Goal: Task Accomplishment & Management: Manage account settings

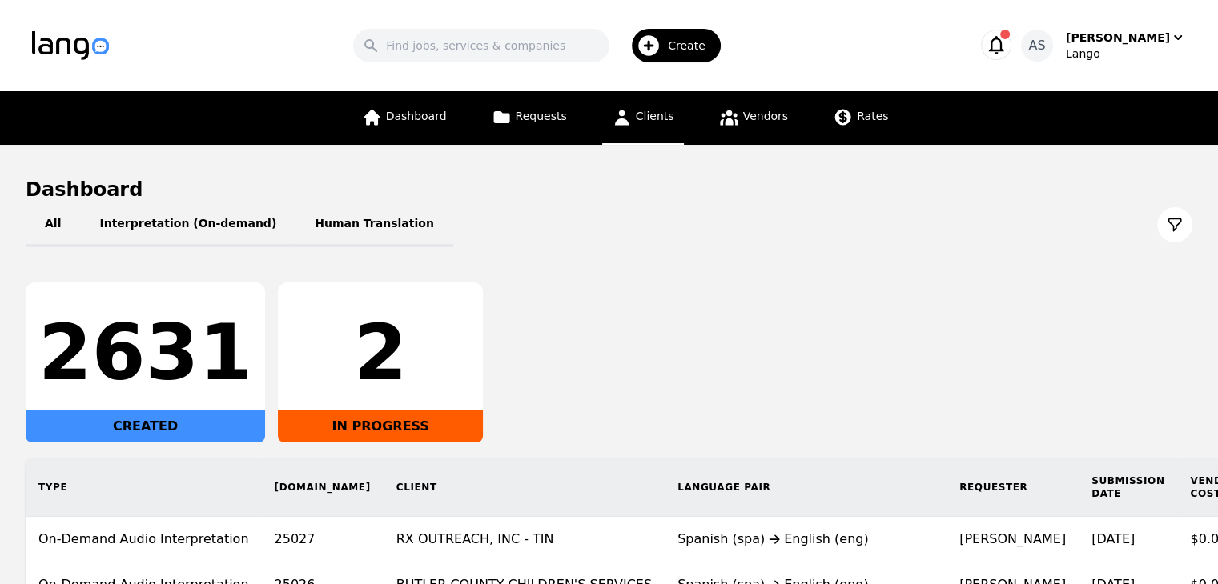
click at [634, 112] on link "Clients" at bounding box center [643, 118] width 82 height 54
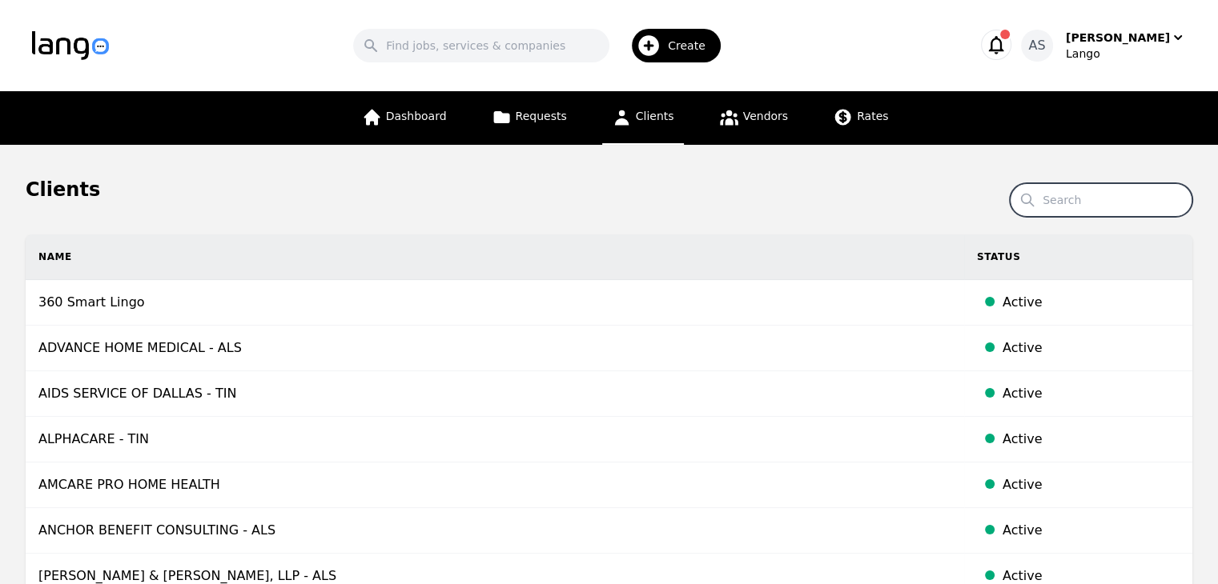
click at [1098, 199] on input "Search" at bounding box center [1101, 200] width 183 height 34
type input "gallatin"
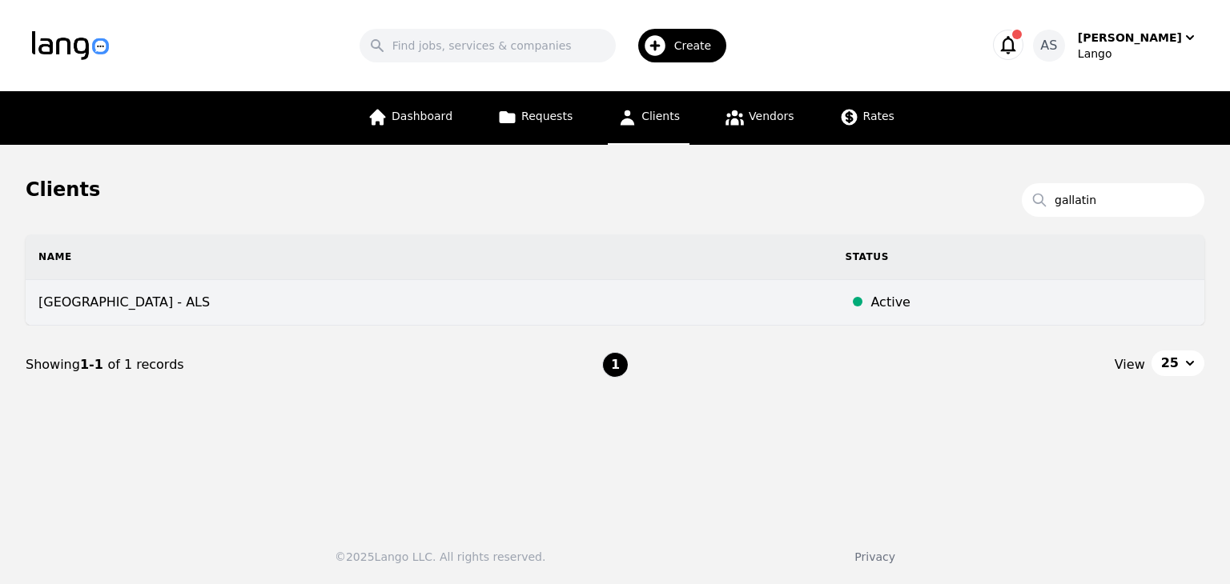
click at [395, 291] on td "[GEOGRAPHIC_DATA] - ALS" at bounding box center [429, 303] width 806 height 46
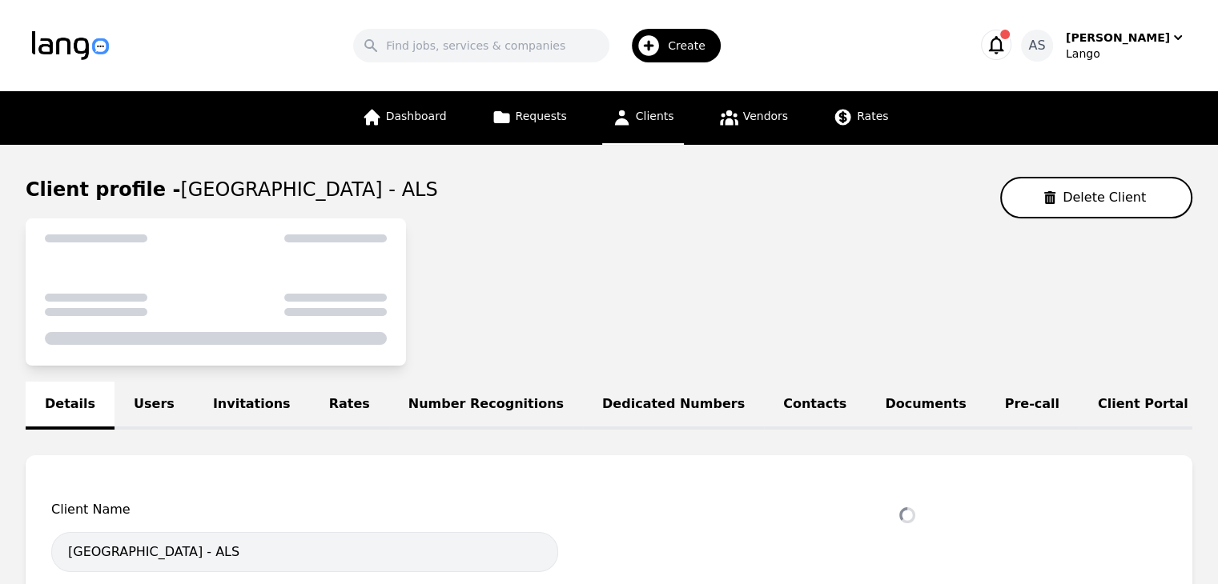
select select "active"
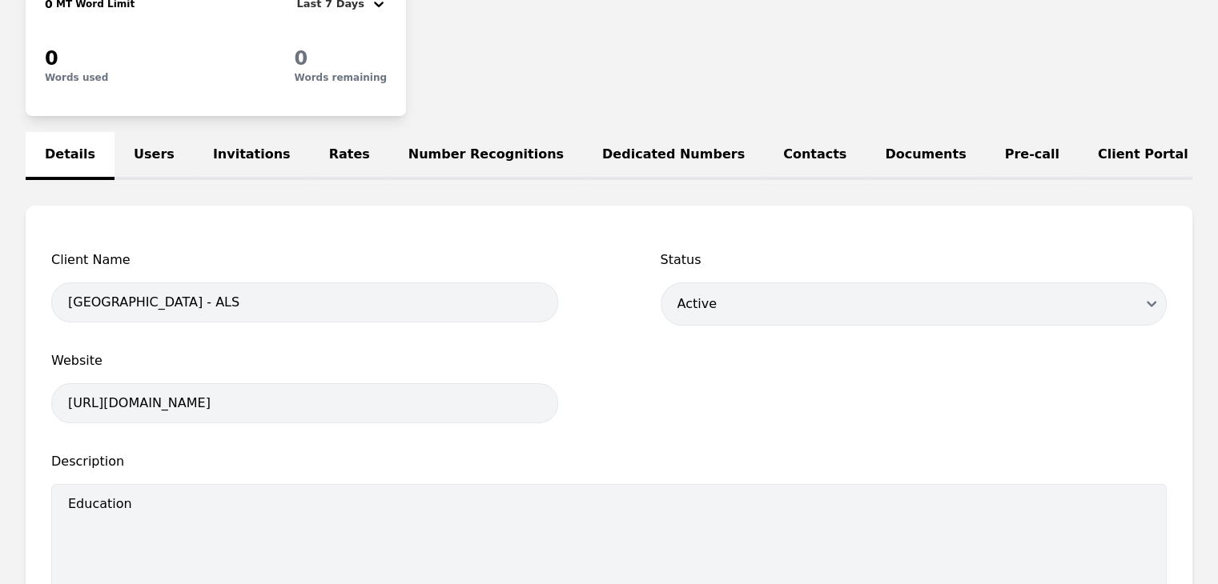
click at [147, 155] on link "Users" at bounding box center [153, 156] width 79 height 48
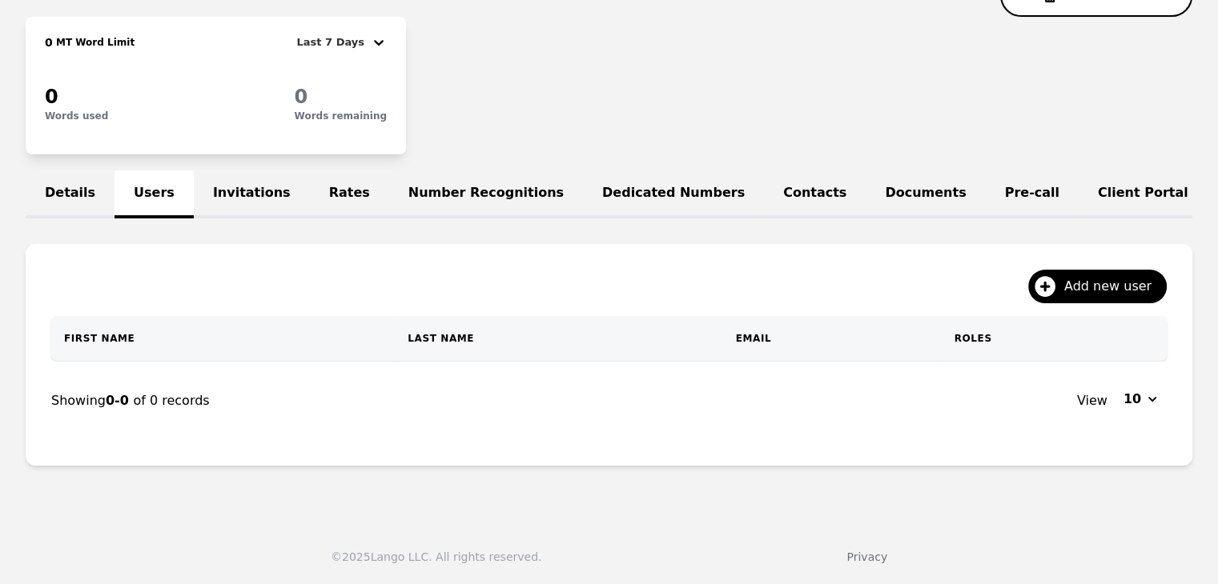
scroll to position [240, 0]
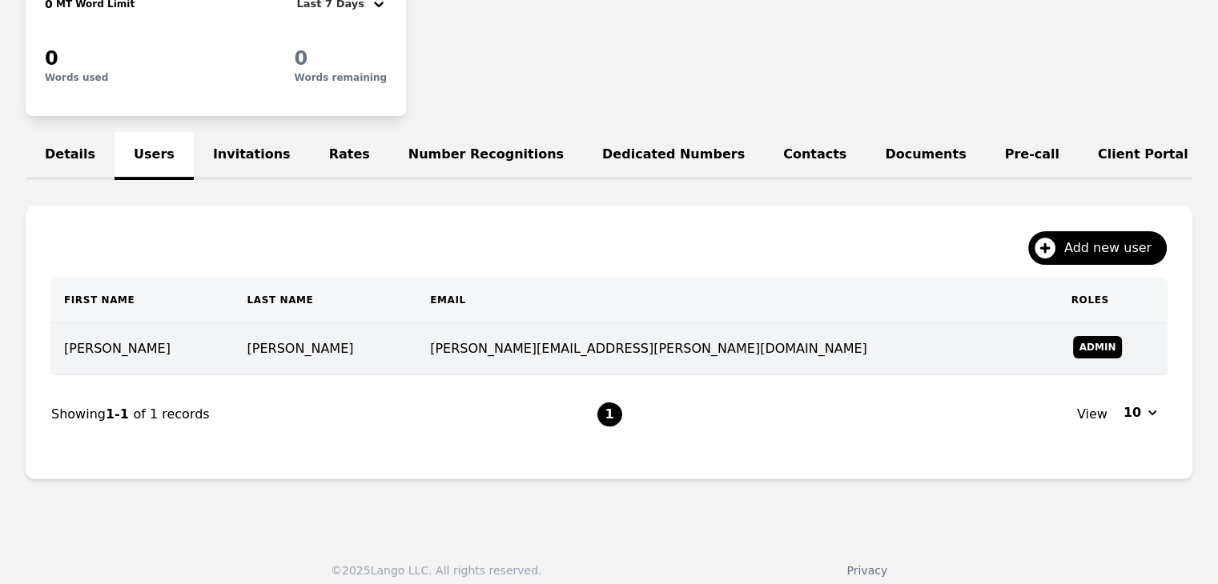
click at [572, 352] on td "[PERSON_NAME][EMAIL_ADDRESS][PERSON_NAME][DOMAIN_NAME]" at bounding box center [737, 349] width 640 height 52
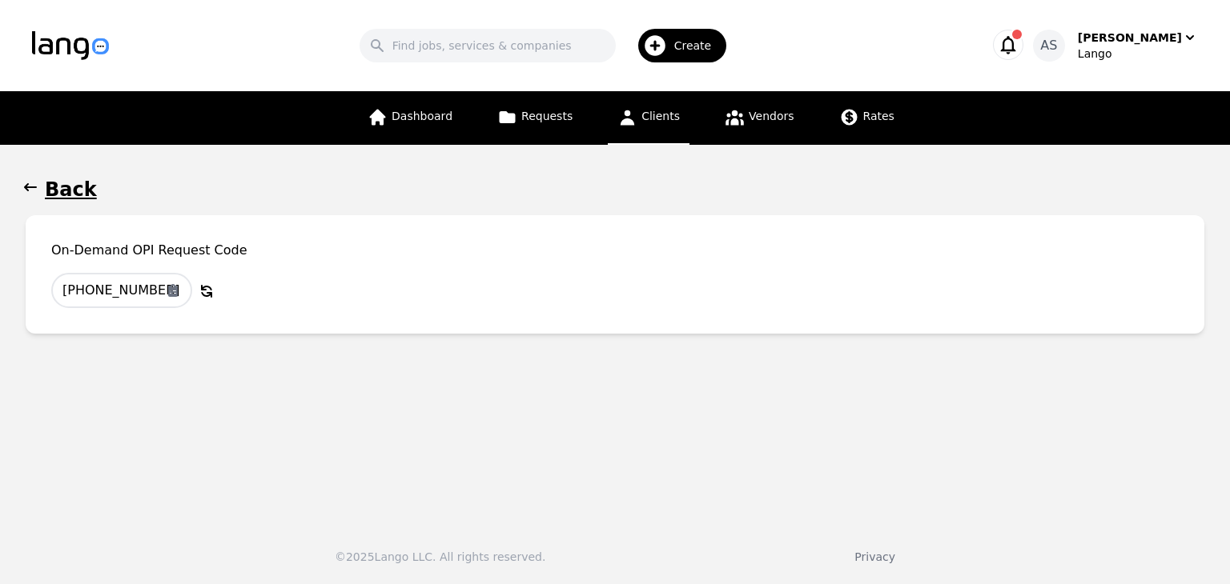
click at [38, 184] on icon "button" at bounding box center [30, 187] width 16 height 16
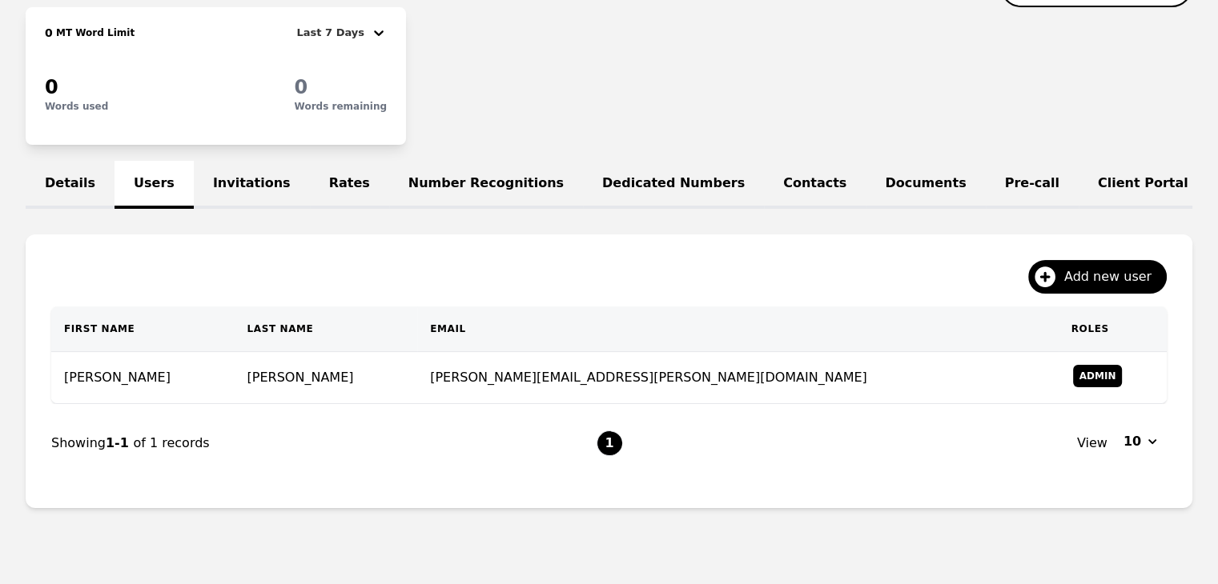
scroll to position [221, 0]
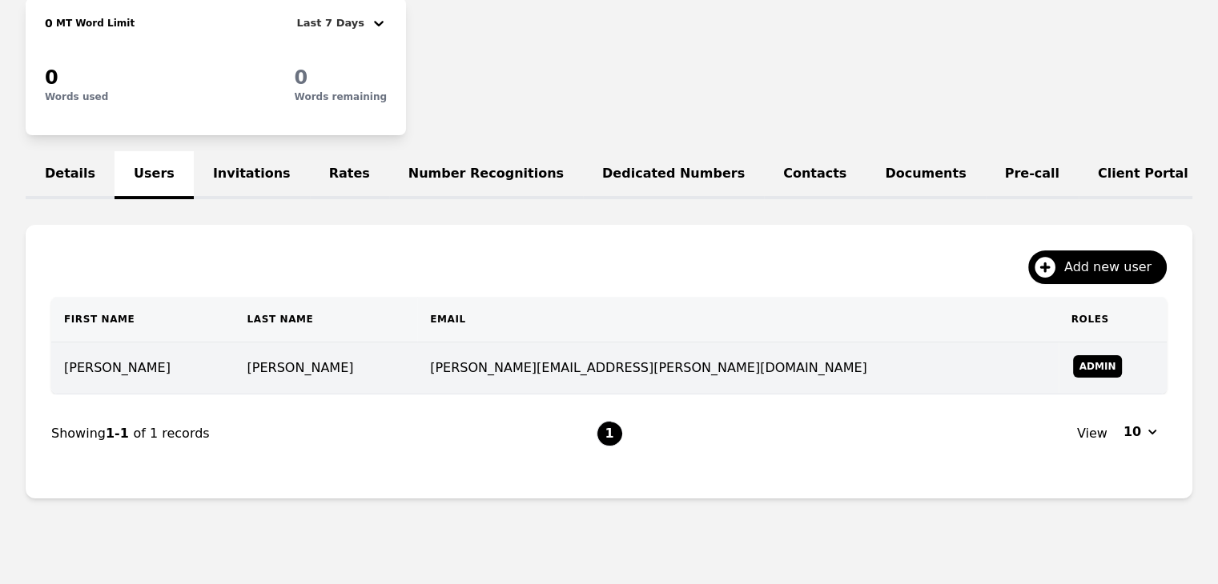
click at [675, 370] on td "[PERSON_NAME][EMAIL_ADDRESS][PERSON_NAME][DOMAIN_NAME]" at bounding box center [737, 369] width 640 height 52
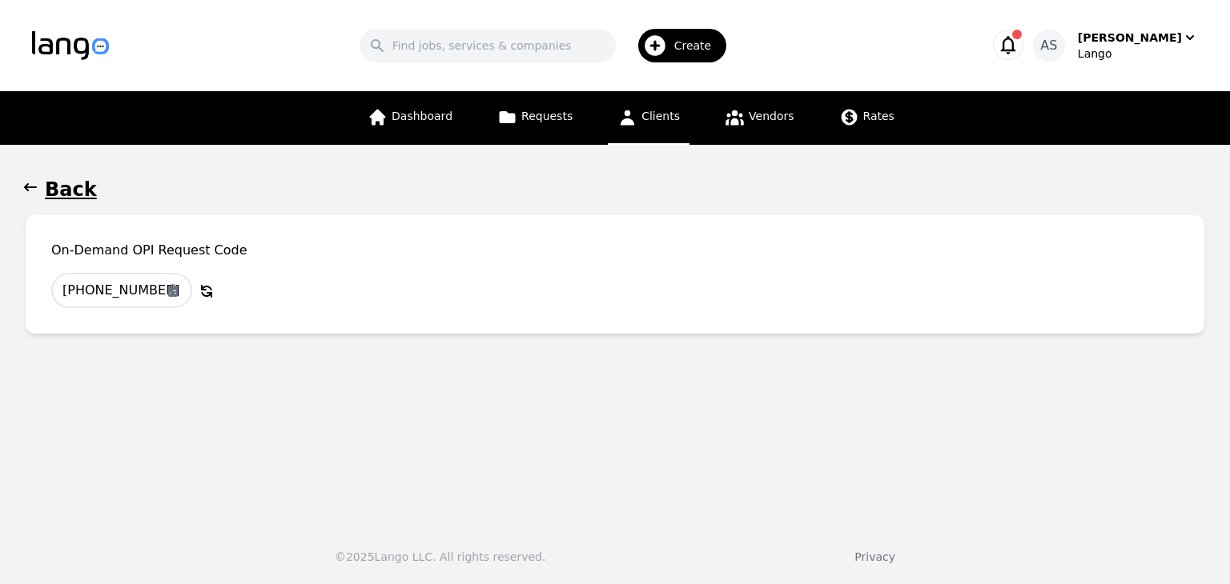
click at [31, 182] on icon "button" at bounding box center [30, 187] width 16 height 16
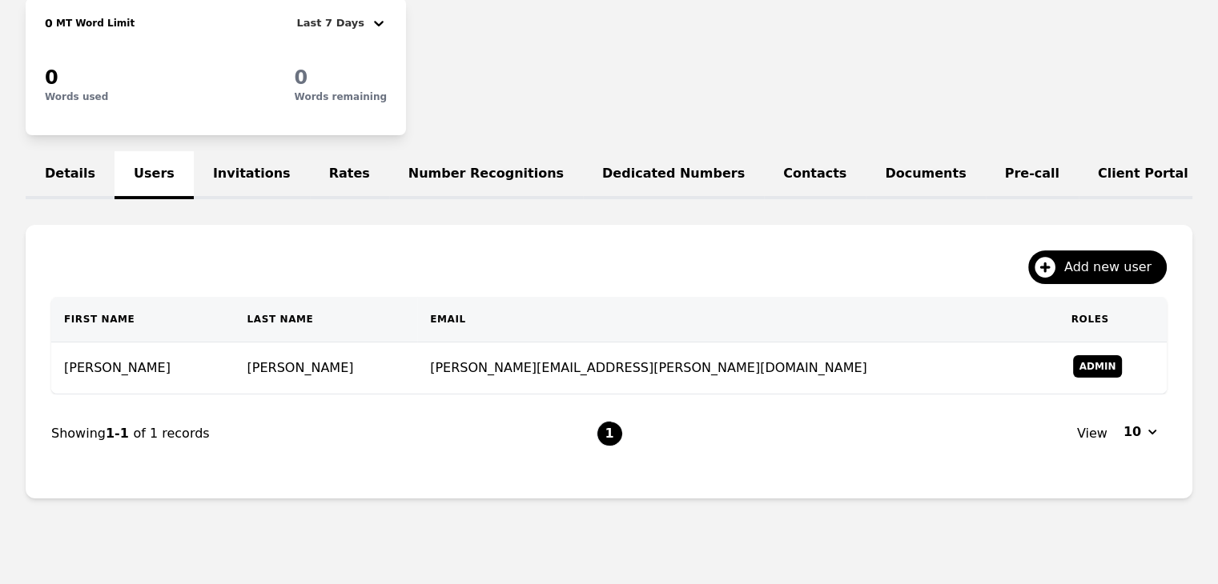
click at [233, 170] on link "Invitations" at bounding box center [252, 175] width 116 height 48
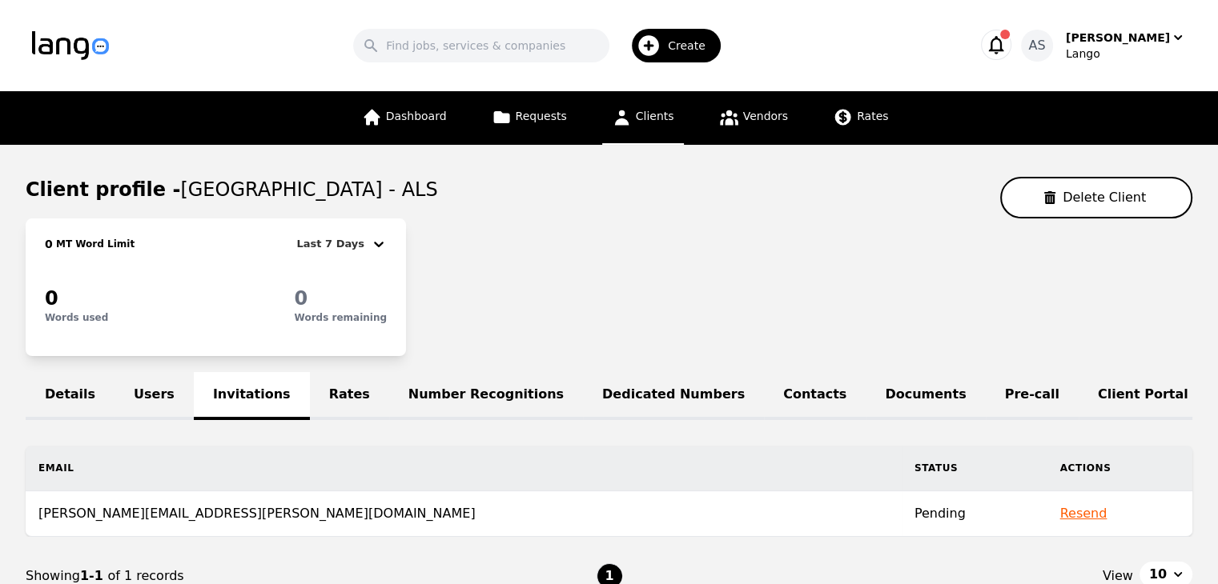
drag, startPoint x: 538, startPoint y: 188, endPoint x: 163, endPoint y: 195, distance: 374.7
click at [163, 195] on div "Client profile - [GEOGRAPHIC_DATA] - ALS Delete Client" at bounding box center [609, 198] width 1166 height 42
copy span "[GEOGRAPHIC_DATA] - ALS"
click at [512, 315] on div "0 MT Word Limit Last 7 Days 0 Words used 0 Words remaining" at bounding box center [609, 288] width 1166 height 138
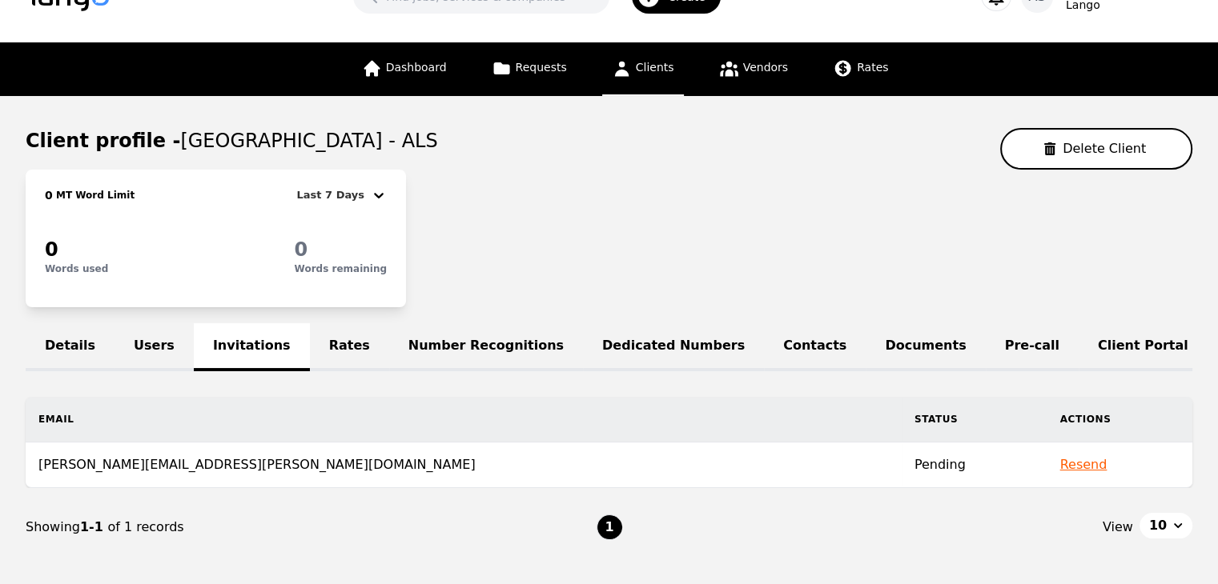
scroll to position [147, 0]
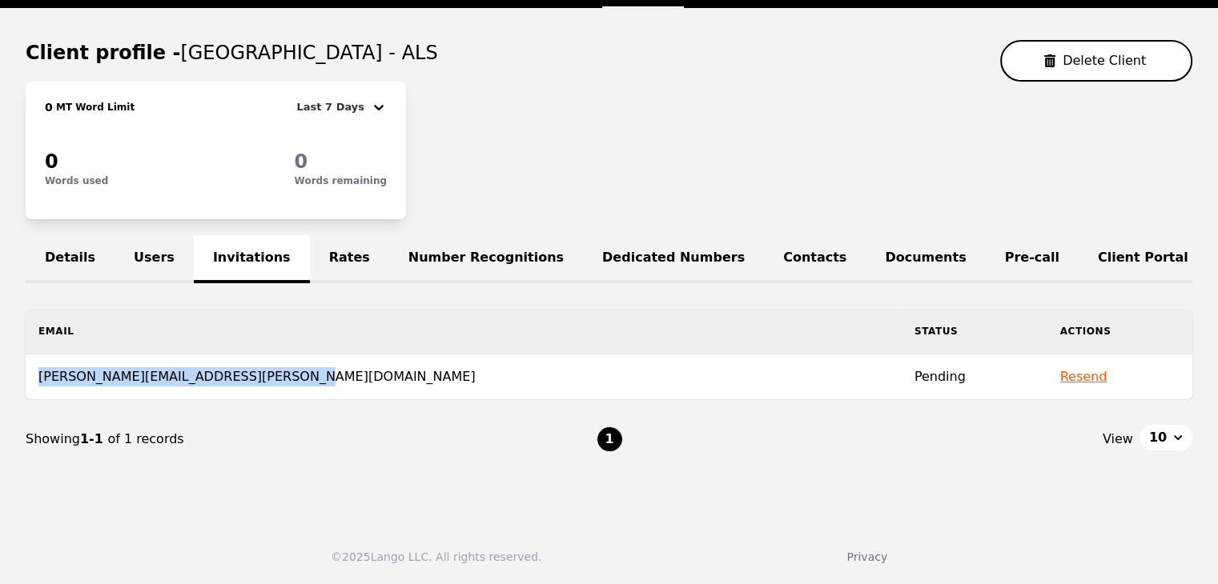
drag, startPoint x: 275, startPoint y: 385, endPoint x: 34, endPoint y: 389, distance: 240.2
click at [34, 389] on td "[PERSON_NAME][EMAIL_ADDRESS][PERSON_NAME][DOMAIN_NAME]" at bounding box center [464, 378] width 876 height 46
copy td "[PERSON_NAME][EMAIL_ADDRESS][PERSON_NAME][DOMAIN_NAME]"
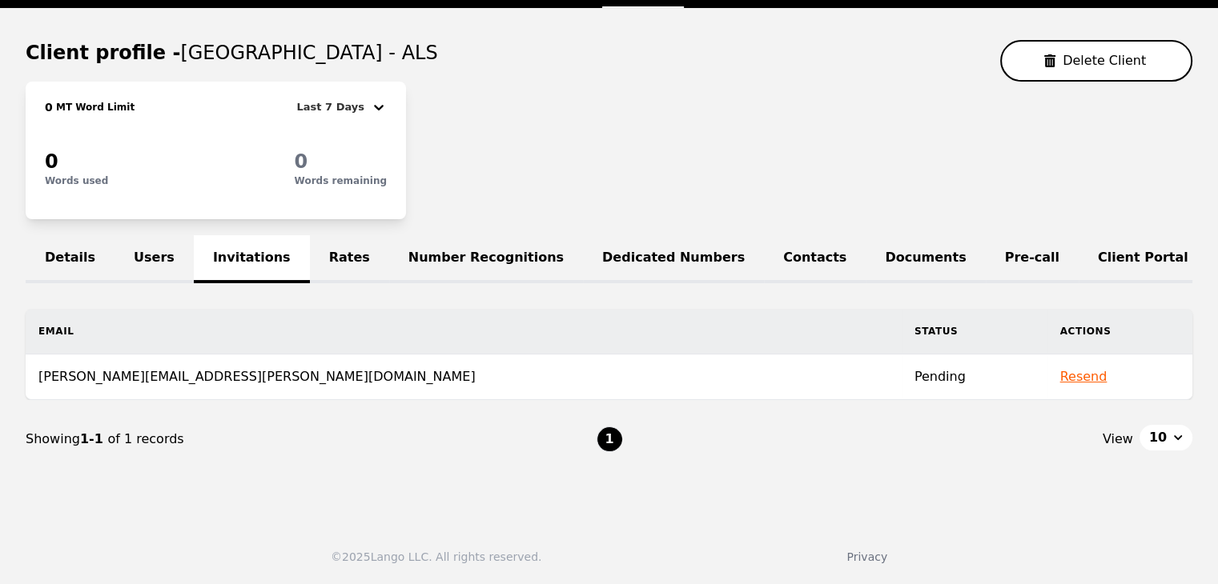
click at [429, 180] on div "0 MT Word Limit Last 7 Days 0 Words used 0 Words remaining" at bounding box center [609, 151] width 1166 height 138
click at [154, 242] on link "Users" at bounding box center [153, 259] width 79 height 48
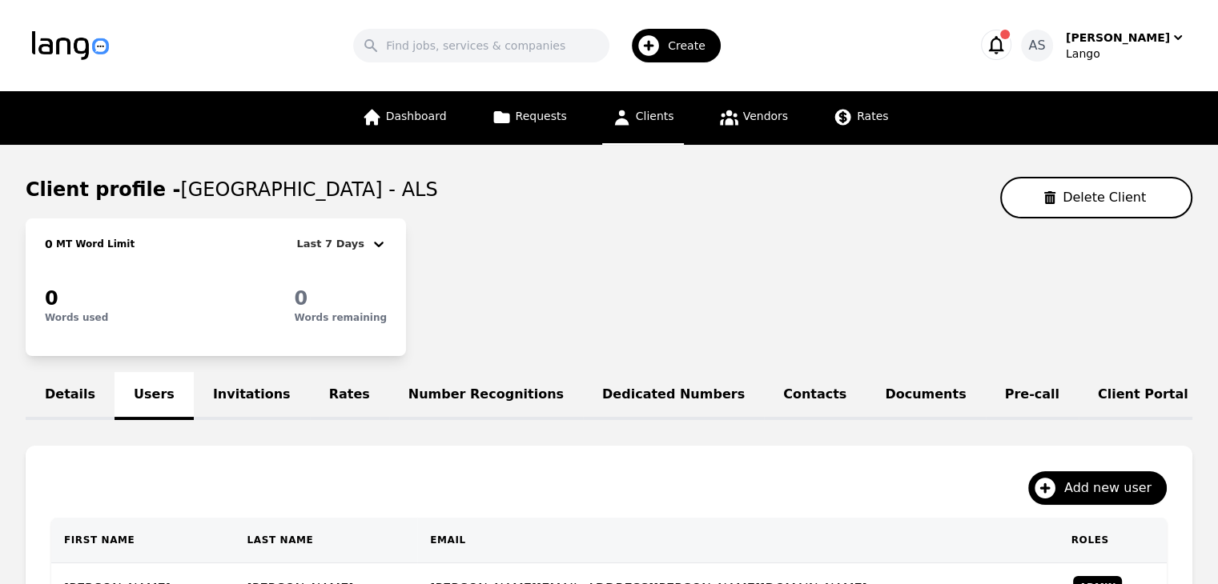
scroll to position [160, 0]
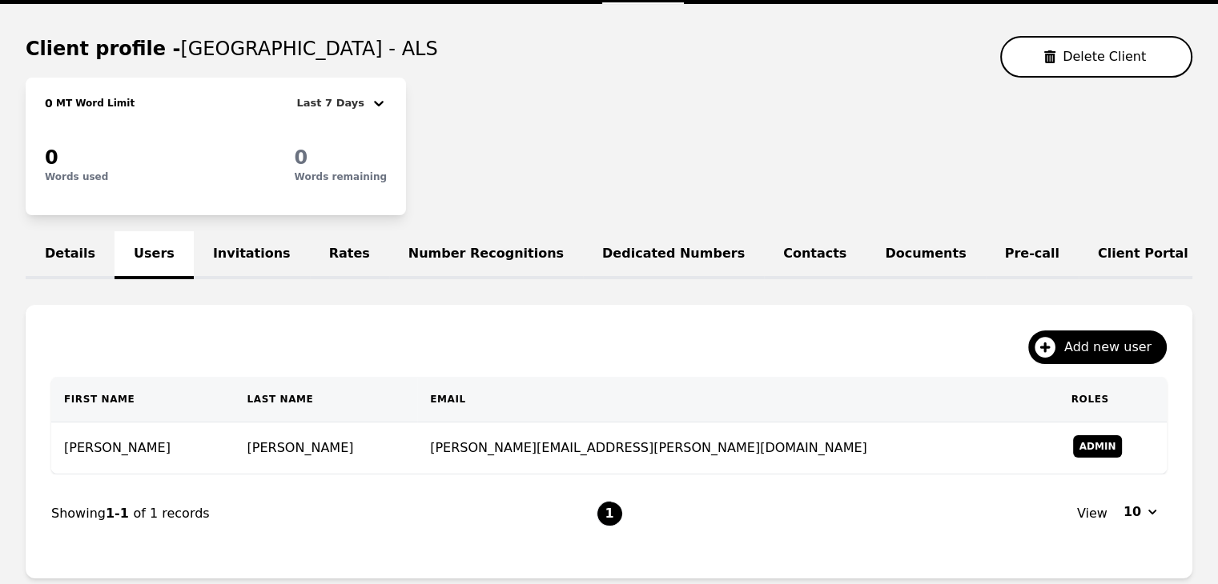
scroll to position [160, 0]
